Goal: Task Accomplishment & Management: Manage account settings

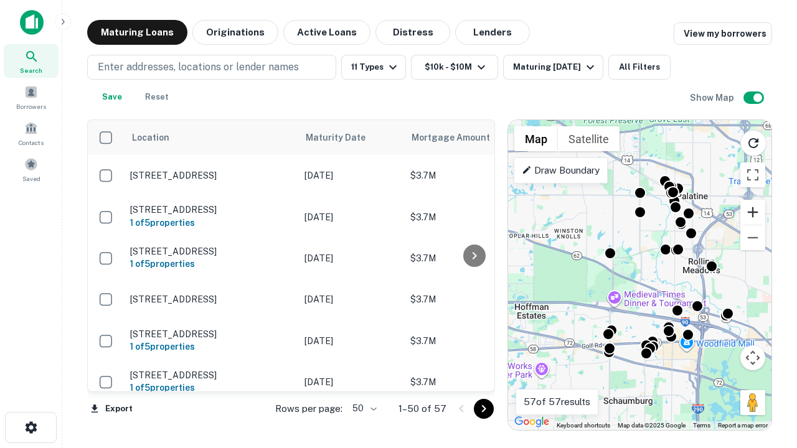
click at [753, 212] on button "Zoom in" at bounding box center [753, 212] width 25 height 25
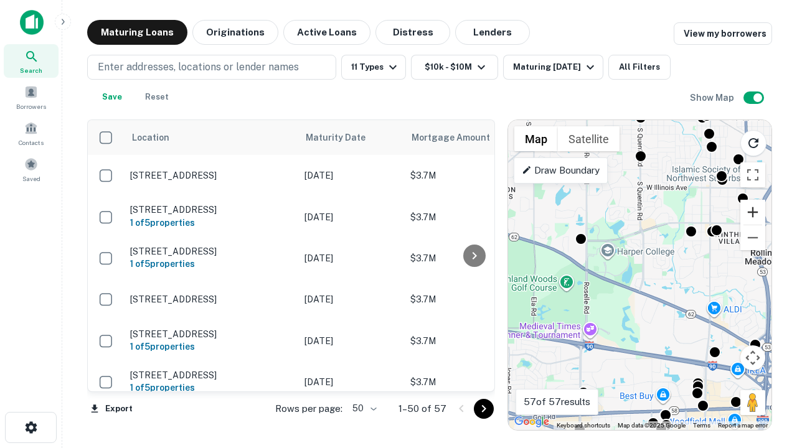
click at [753, 212] on button "Zoom in" at bounding box center [753, 212] width 25 height 25
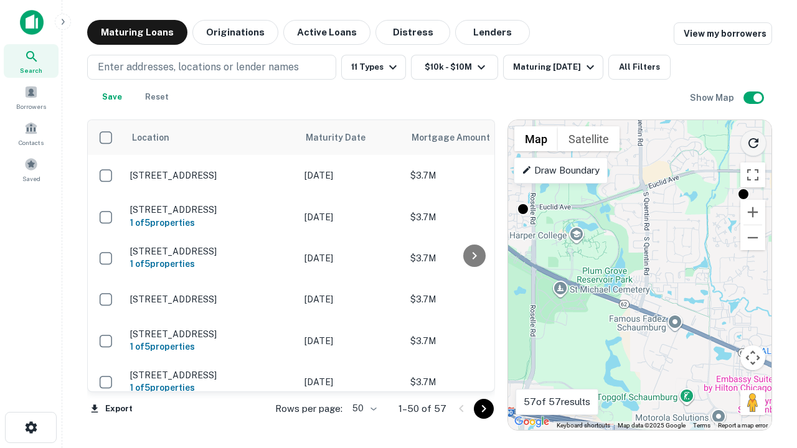
click at [754, 141] on icon "Reload search area" at bounding box center [753, 143] width 15 height 15
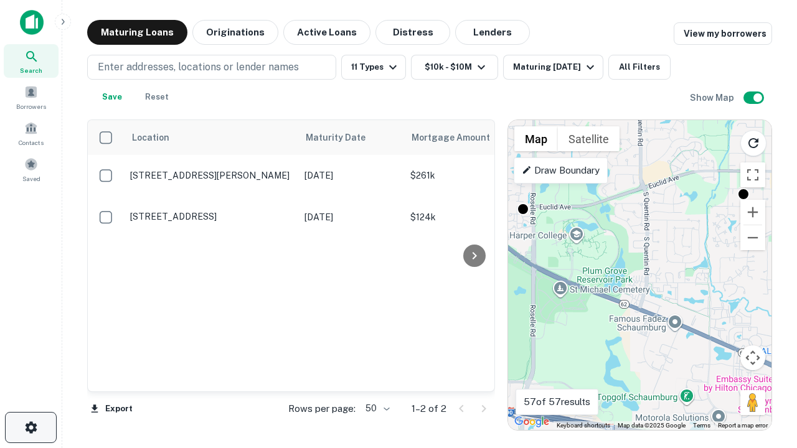
click at [31, 428] on icon "button" at bounding box center [31, 427] width 15 height 15
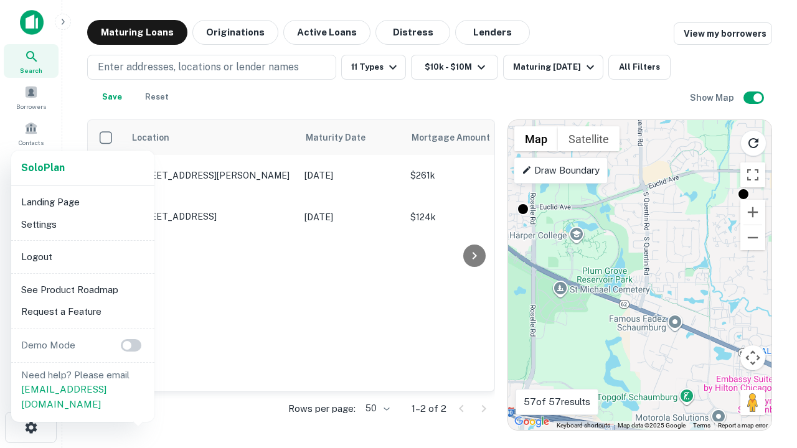
click at [82, 257] on li "Logout" at bounding box center [82, 257] width 133 height 22
